Goal: Communication & Community: Participate in discussion

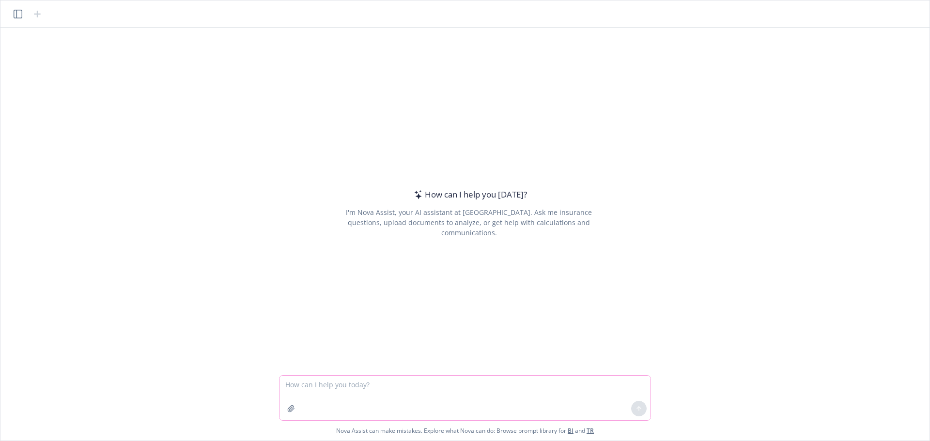
click at [289, 411] on icon "button" at bounding box center [291, 408] width 6 height 6
